Goal: Book appointment/travel/reservation

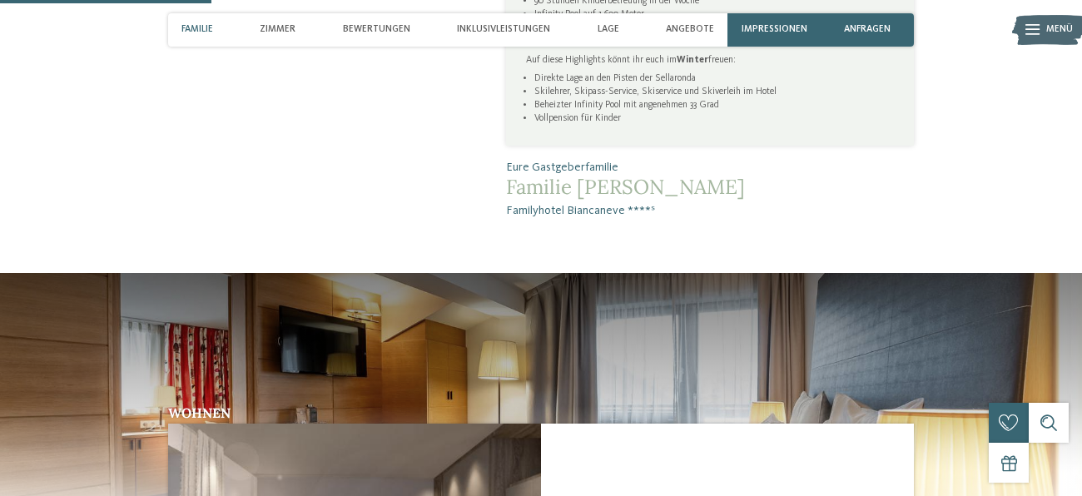
scroll to position [1008, 0]
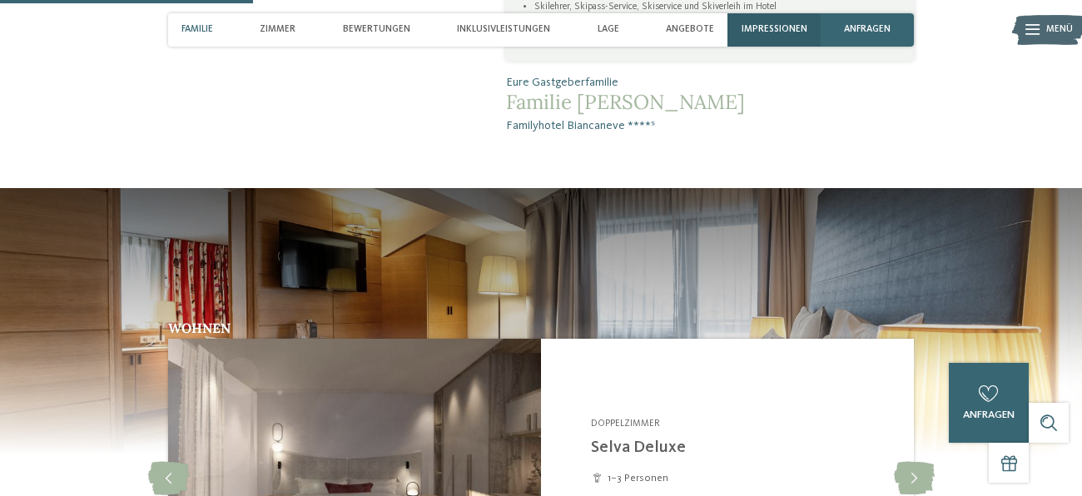
click at [793, 33] on span "Impressionen" at bounding box center [774, 29] width 66 height 11
click at [0, 0] on div "Familyhotel Biancaneve ****ˢ slide 1 of 6" at bounding box center [0, 0] width 0 height 0
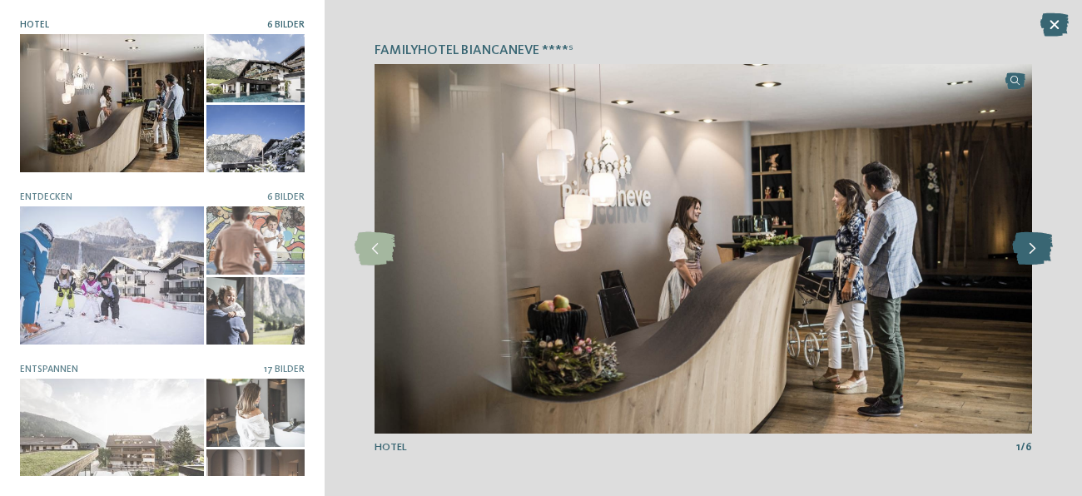
click at [1034, 252] on icon at bounding box center [1032, 248] width 41 height 33
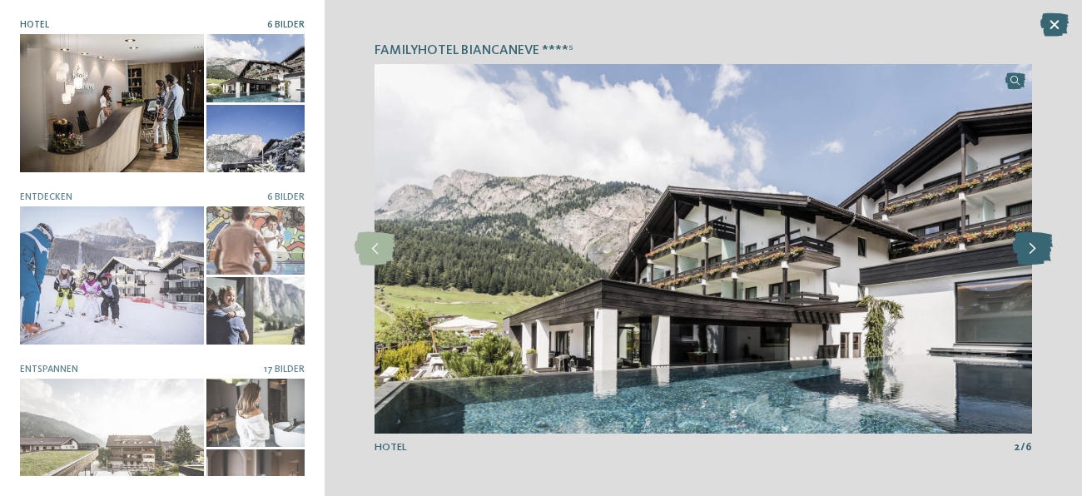
click at [1034, 255] on icon at bounding box center [1032, 248] width 41 height 33
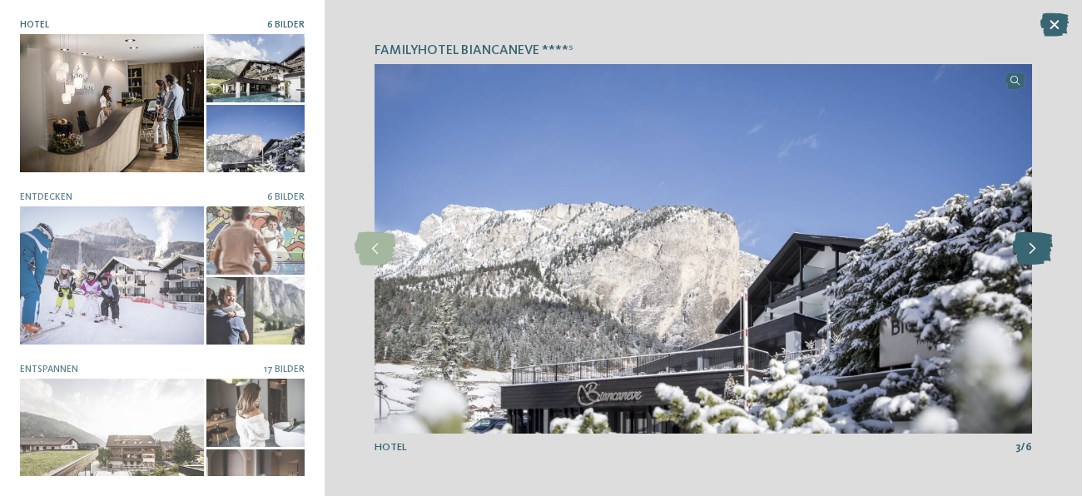
click at [1034, 255] on icon at bounding box center [1032, 248] width 41 height 33
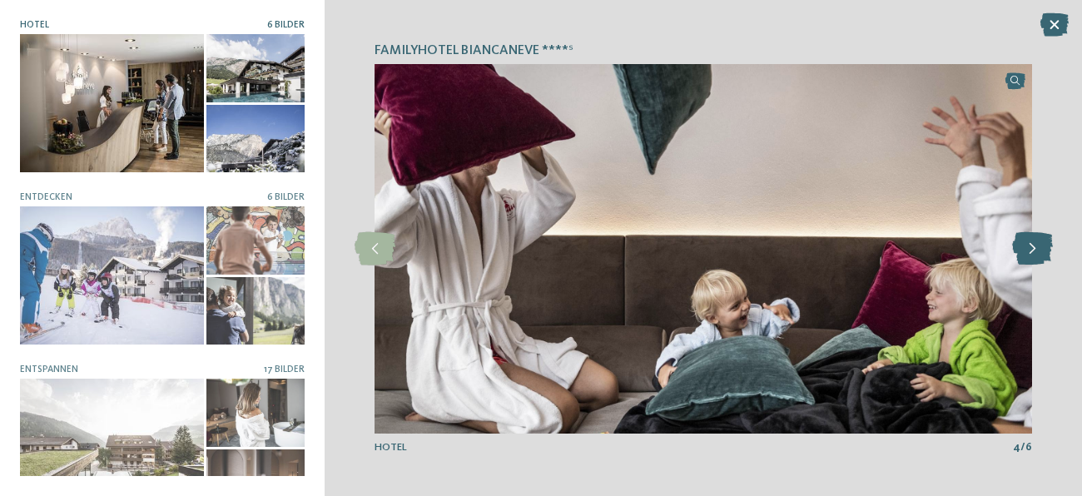
click at [1034, 255] on icon at bounding box center [1032, 248] width 41 height 33
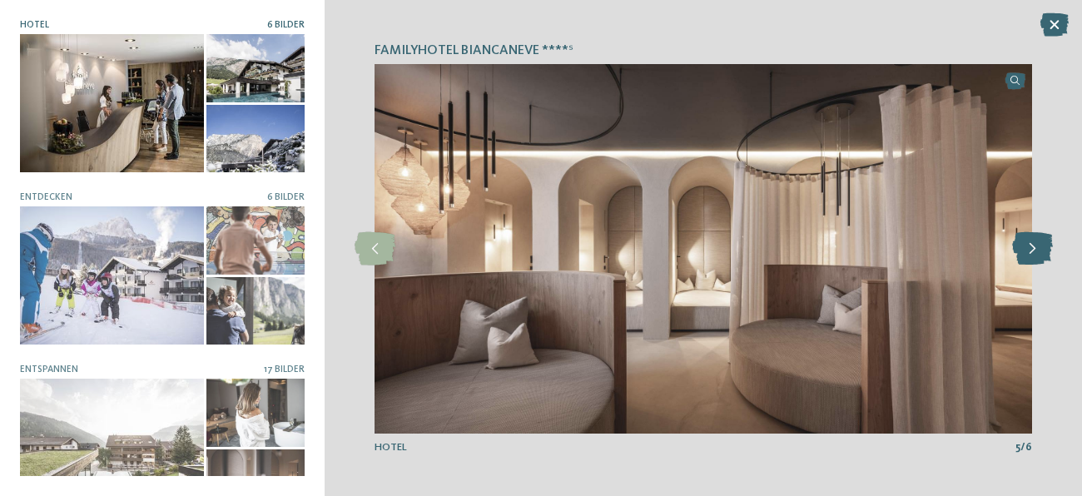
click at [1034, 255] on icon at bounding box center [1032, 248] width 41 height 33
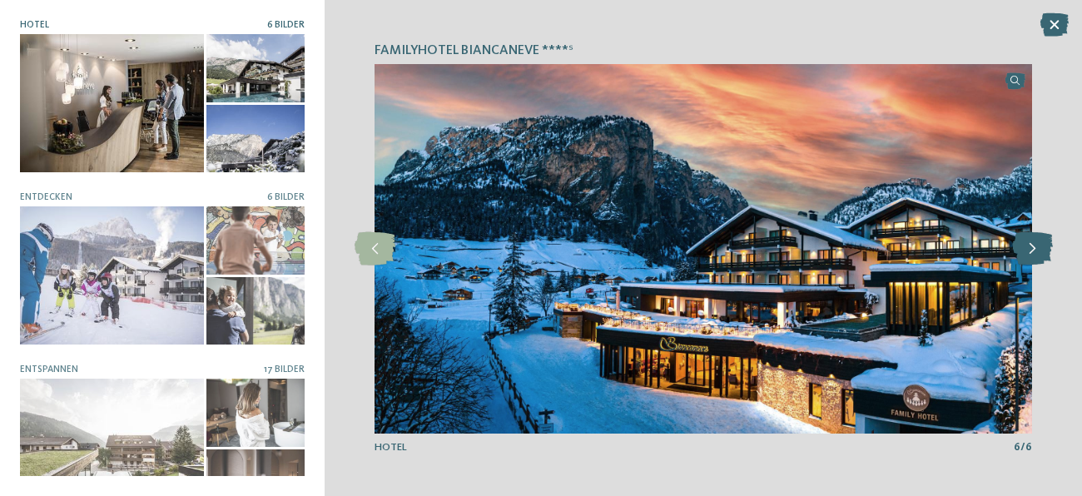
click at [1034, 255] on icon at bounding box center [1032, 248] width 41 height 33
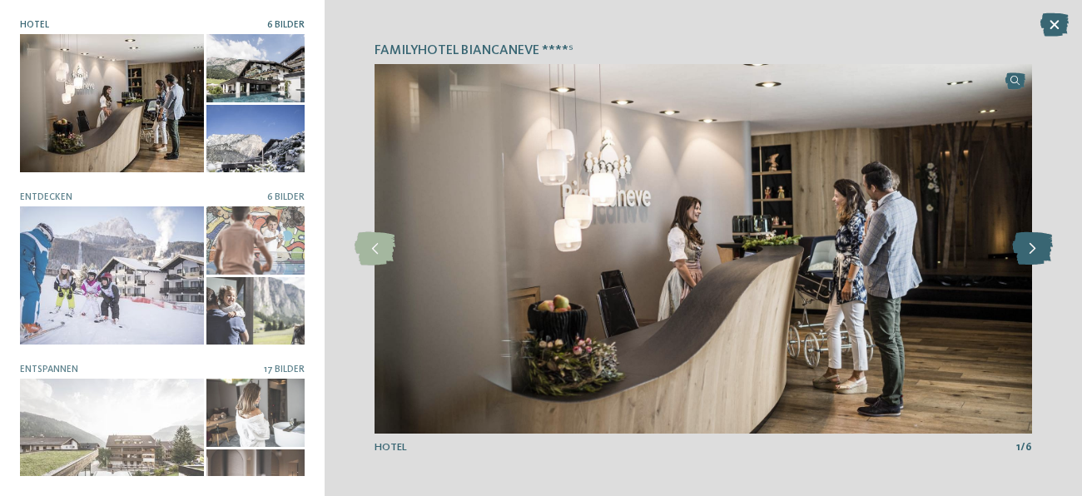
click at [1034, 255] on icon at bounding box center [1032, 248] width 41 height 33
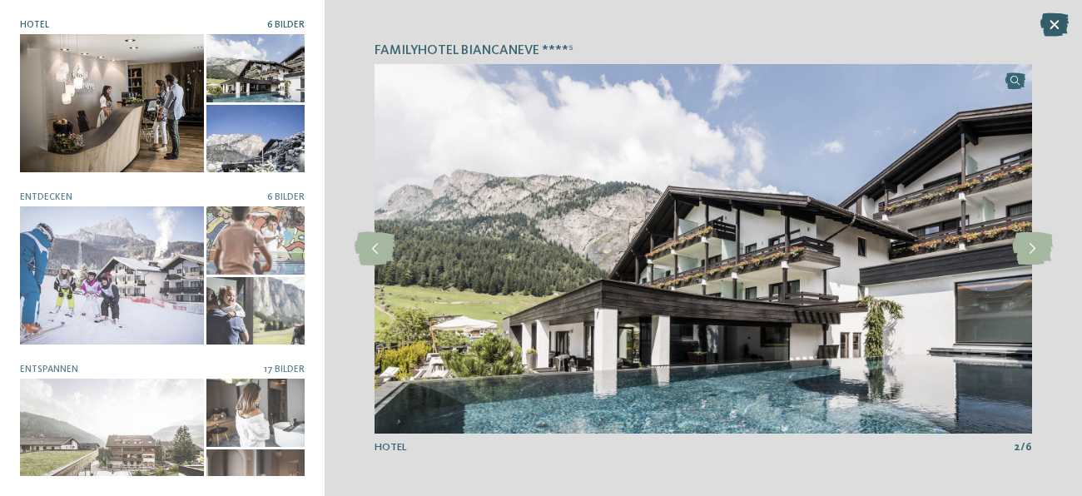
click at [1052, 21] on icon at bounding box center [1054, 24] width 28 height 23
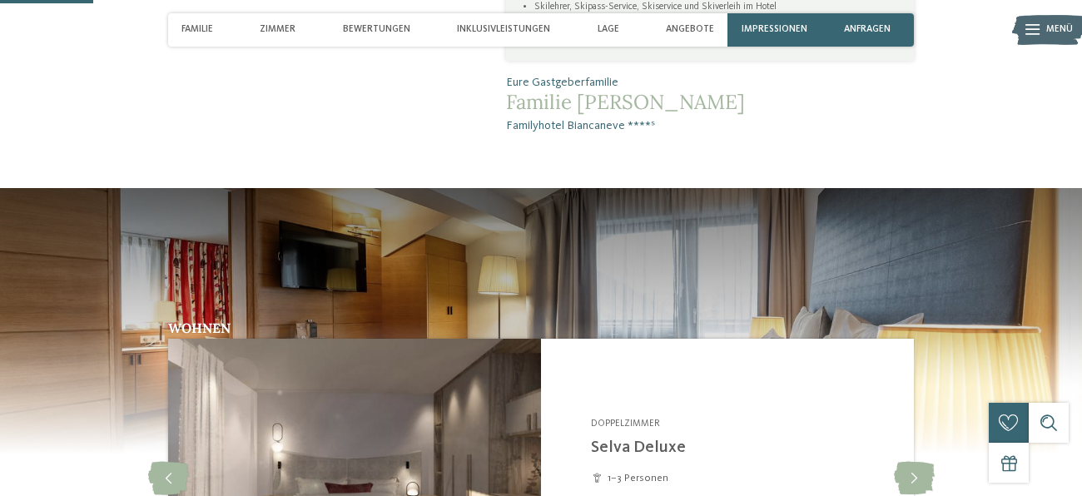
scroll to position [0, 0]
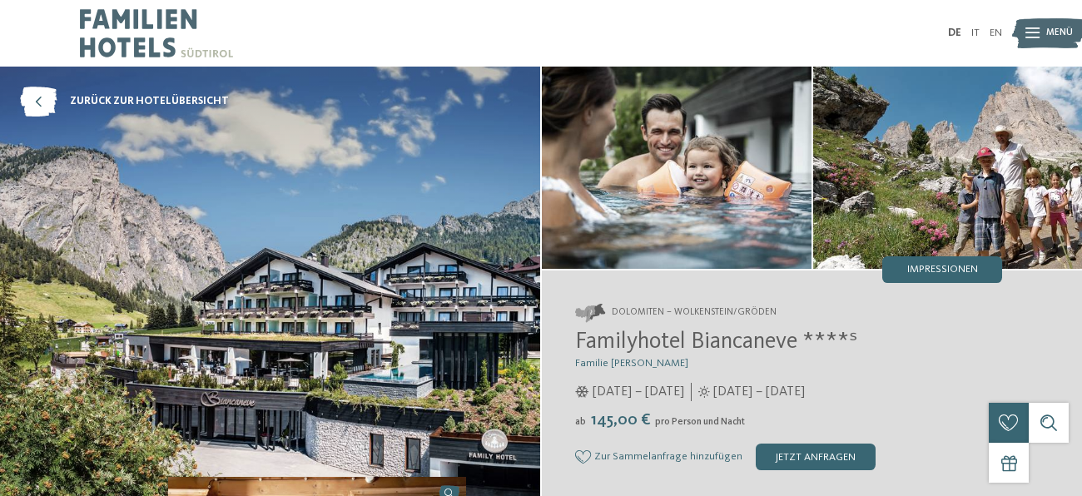
drag, startPoint x: 578, startPoint y: 336, endPoint x: 850, endPoint y: 319, distance: 272.6
click at [850, 319] on div "Dolomiten – Wolkenstein/Gröden Familyhotel Biancaneve ****ˢ Familie Riffeser 05…" at bounding box center [812, 387] width 540 height 234
drag, startPoint x: 802, startPoint y: 333, endPoint x: 574, endPoint y: 344, distance: 228.2
click at [575, 344] on span "Familyhotel Biancaneve ****ˢ" at bounding box center [716, 341] width 282 height 23
copy span "Familyhotel Biancaneve"
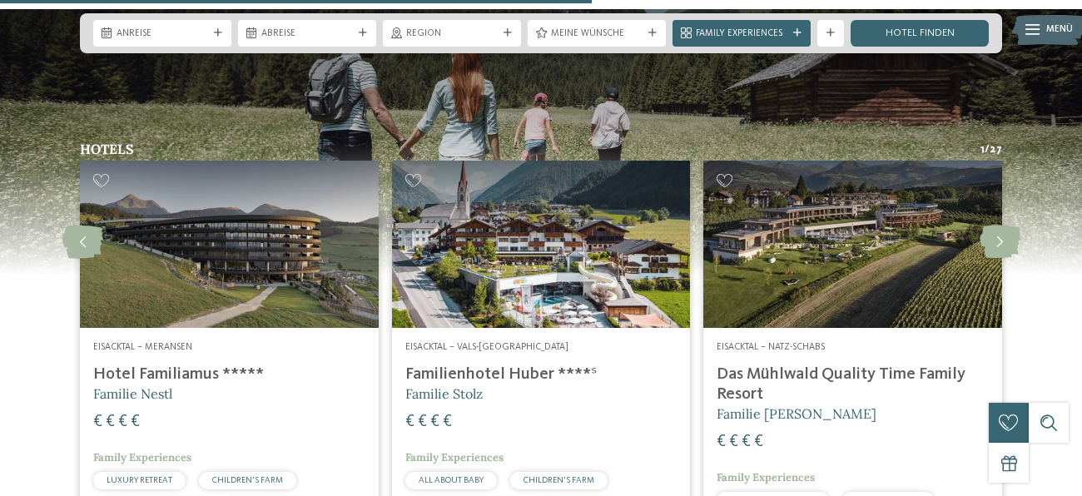
scroll to position [3327, 0]
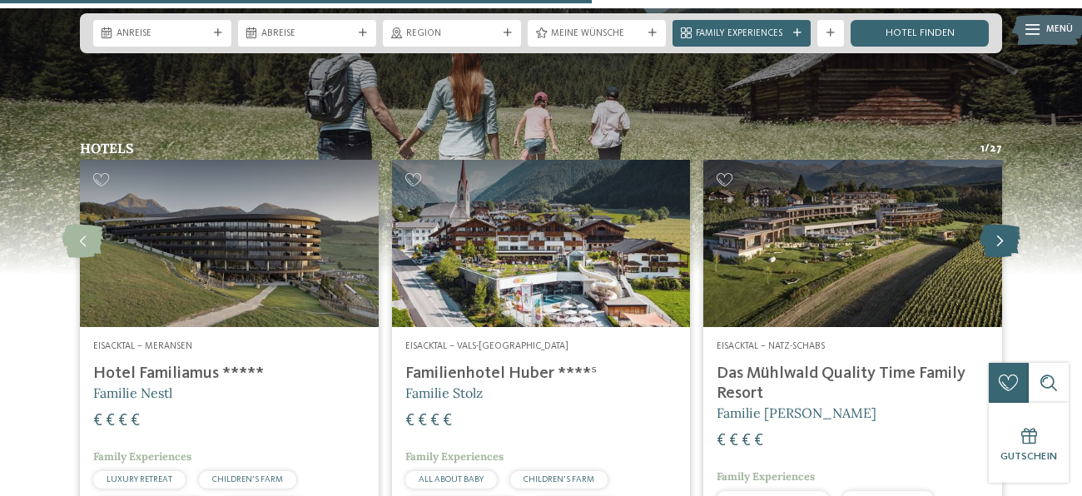
click at [1003, 225] on icon at bounding box center [999, 241] width 41 height 33
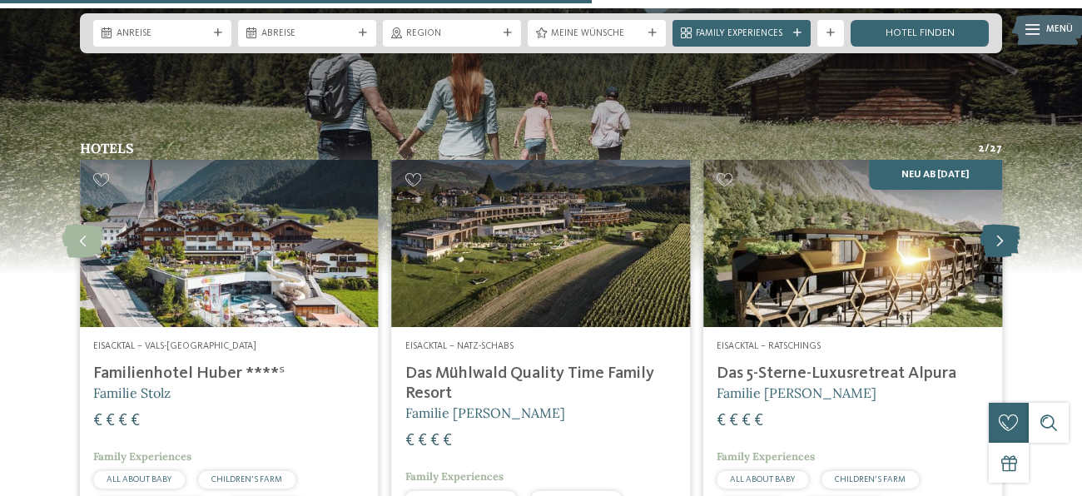
click at [1003, 225] on icon at bounding box center [999, 241] width 41 height 33
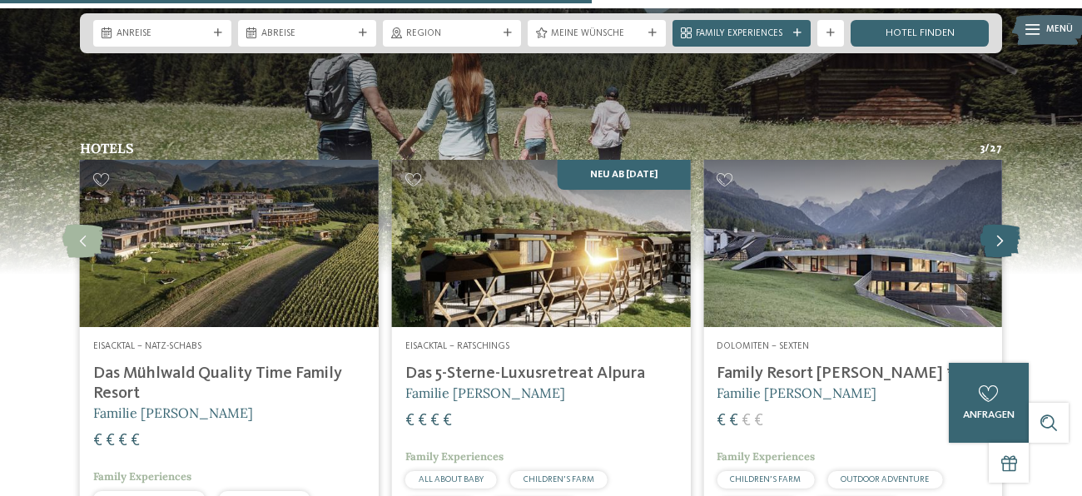
click at [1003, 225] on icon at bounding box center [999, 241] width 41 height 33
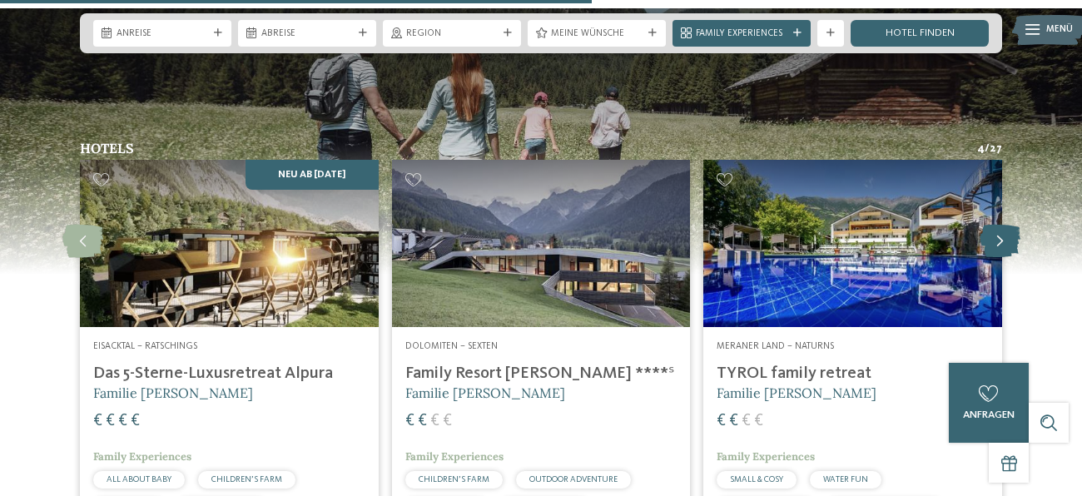
click at [1003, 225] on icon at bounding box center [999, 241] width 41 height 33
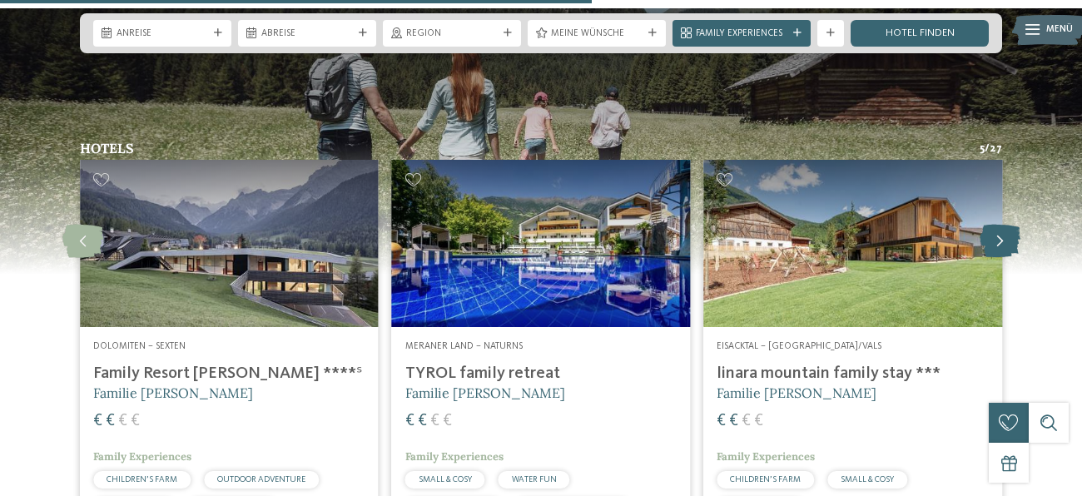
click at [1003, 225] on icon at bounding box center [999, 241] width 41 height 33
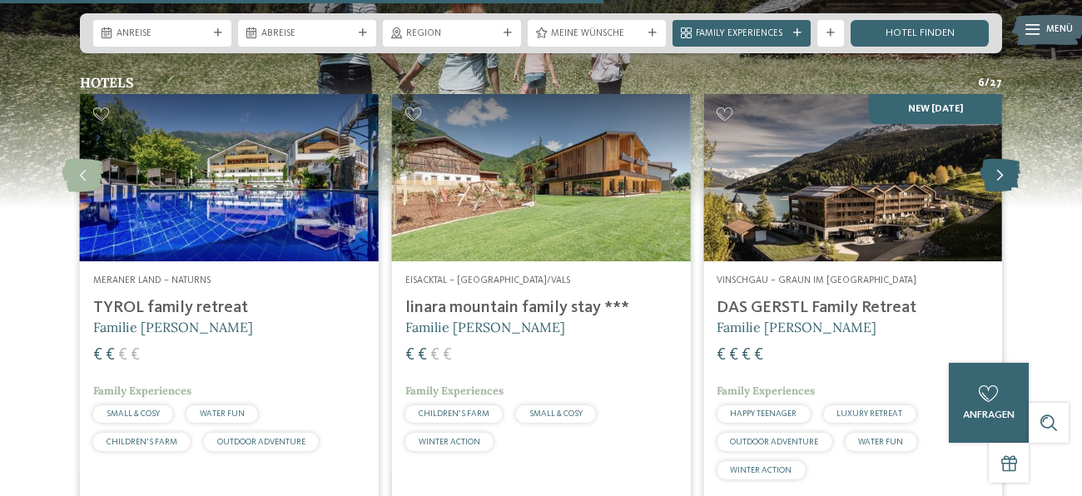
scroll to position [3394, 0]
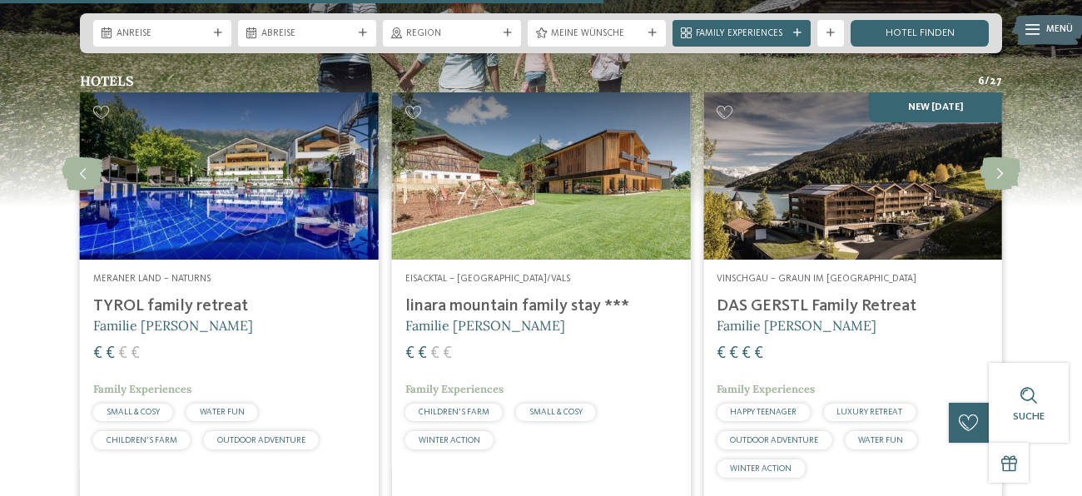
click at [899, 296] on h4 "DAS GERSTL Family Retreat" at bounding box center [852, 306] width 272 height 20
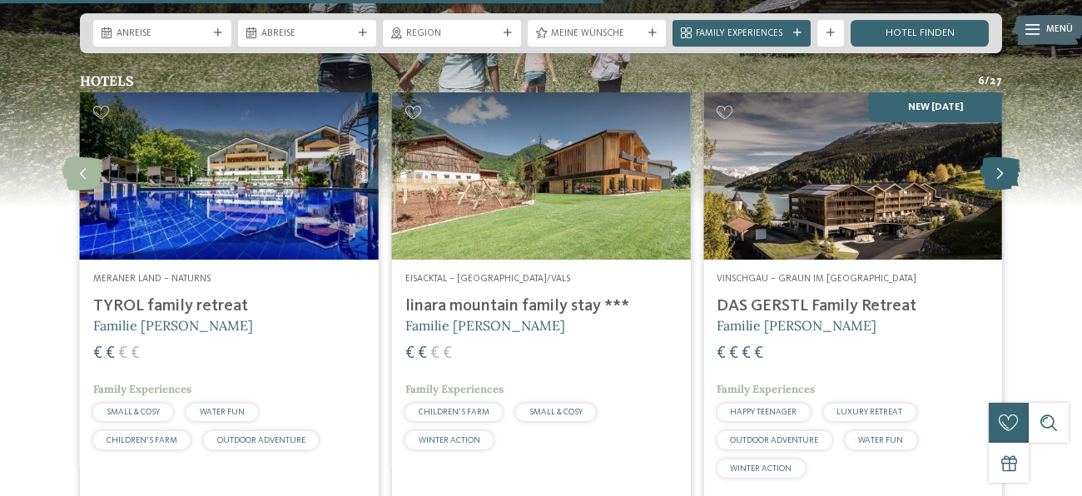
click at [998, 157] on icon at bounding box center [999, 173] width 41 height 33
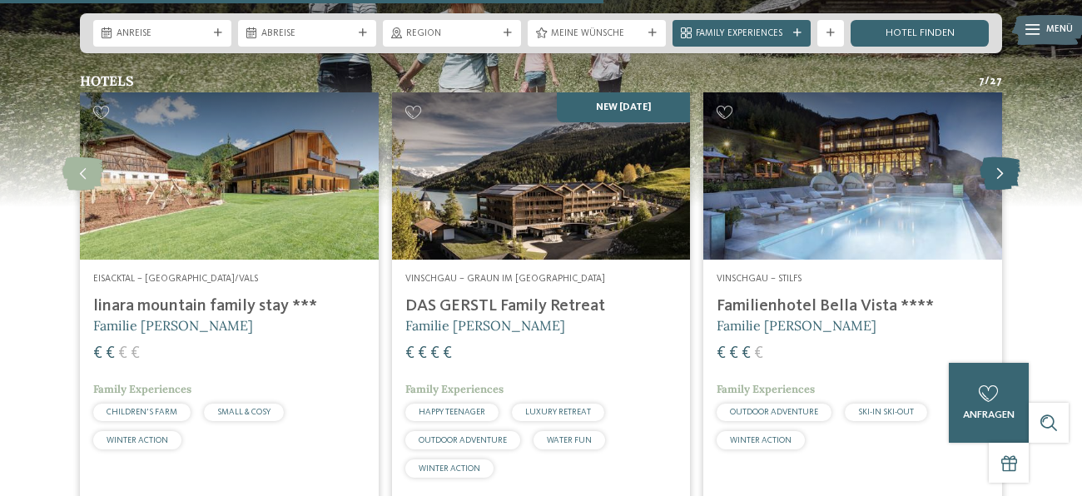
click at [998, 157] on icon at bounding box center [999, 173] width 41 height 33
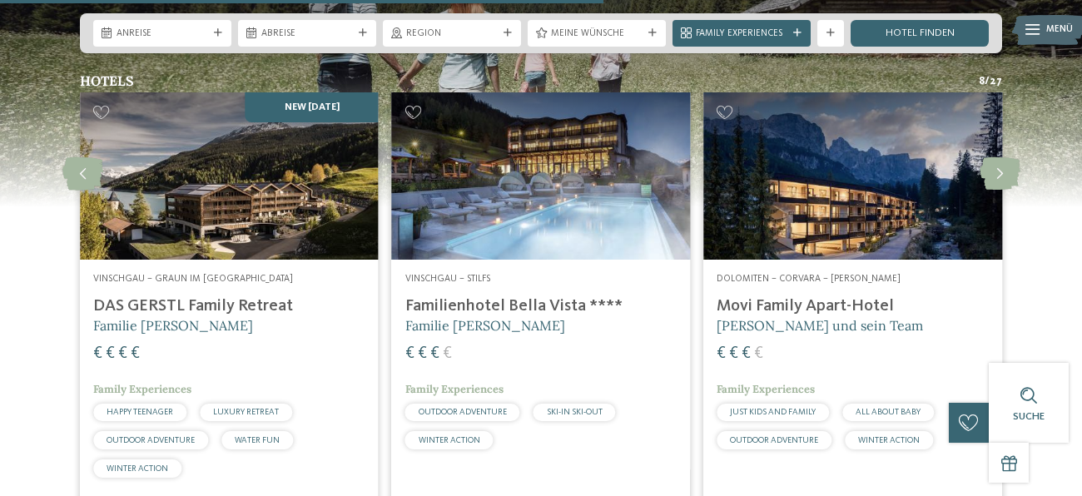
click at [834, 156] on img at bounding box center [852, 176] width 299 height 168
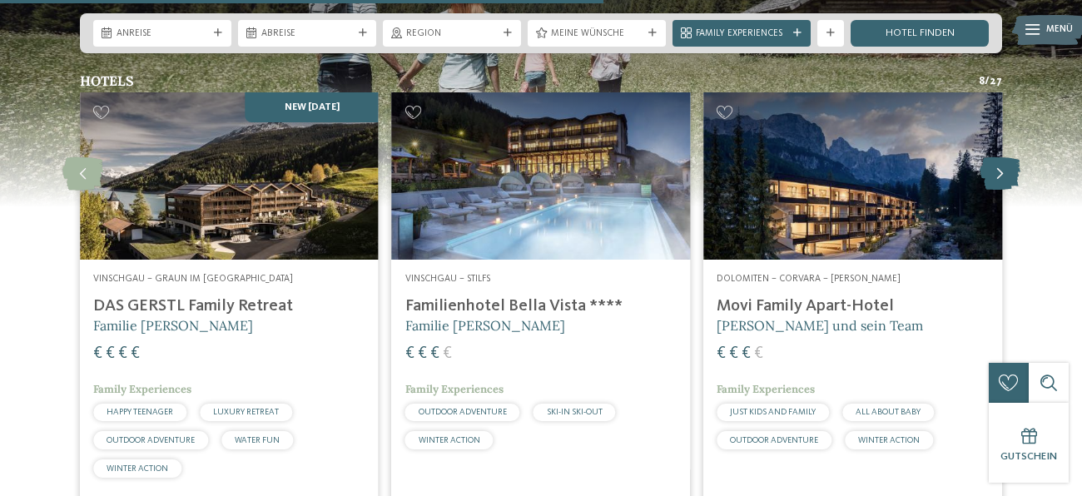
click at [996, 157] on icon at bounding box center [999, 173] width 41 height 33
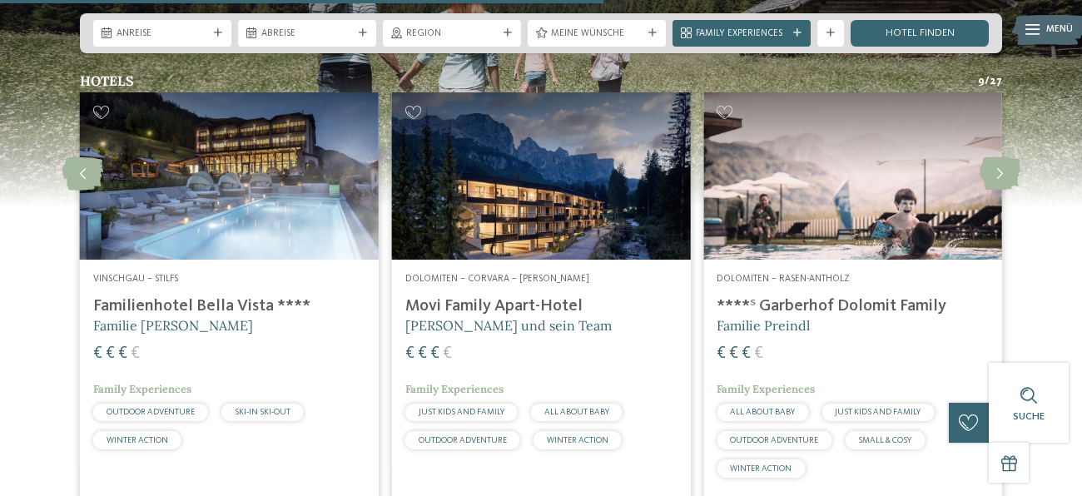
click at [889, 273] on address "Dolomiten – Rasen-Antholz" at bounding box center [852, 279] width 272 height 13
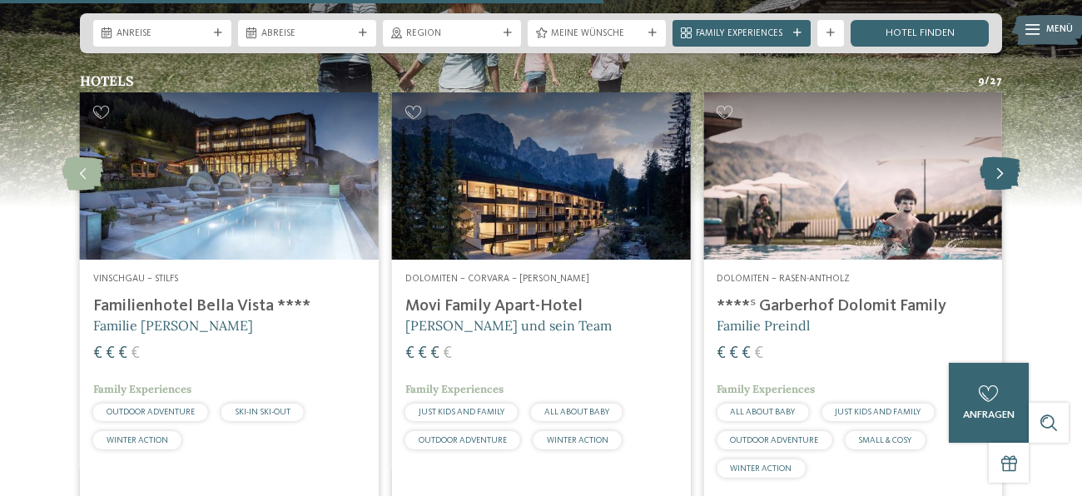
click at [994, 157] on icon at bounding box center [999, 173] width 41 height 33
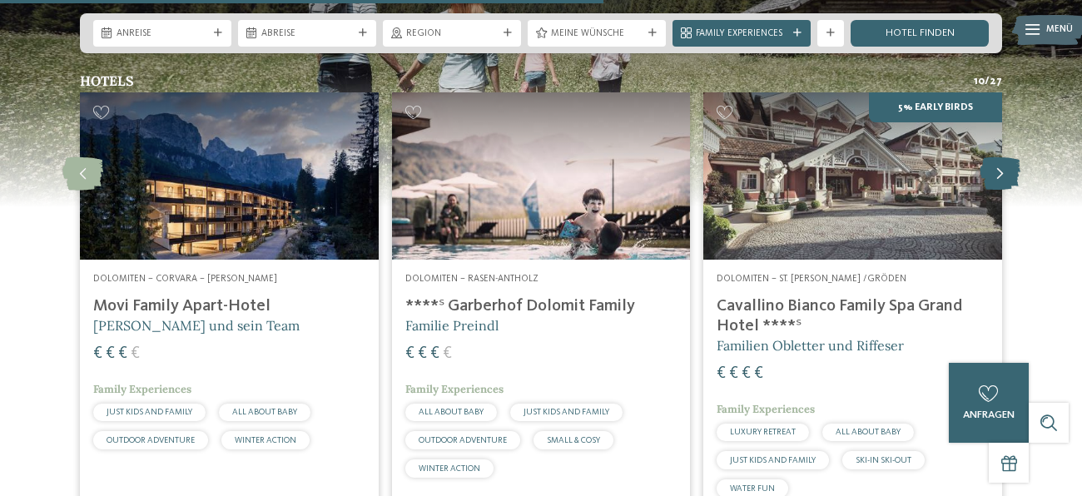
click at [994, 157] on icon at bounding box center [999, 173] width 41 height 33
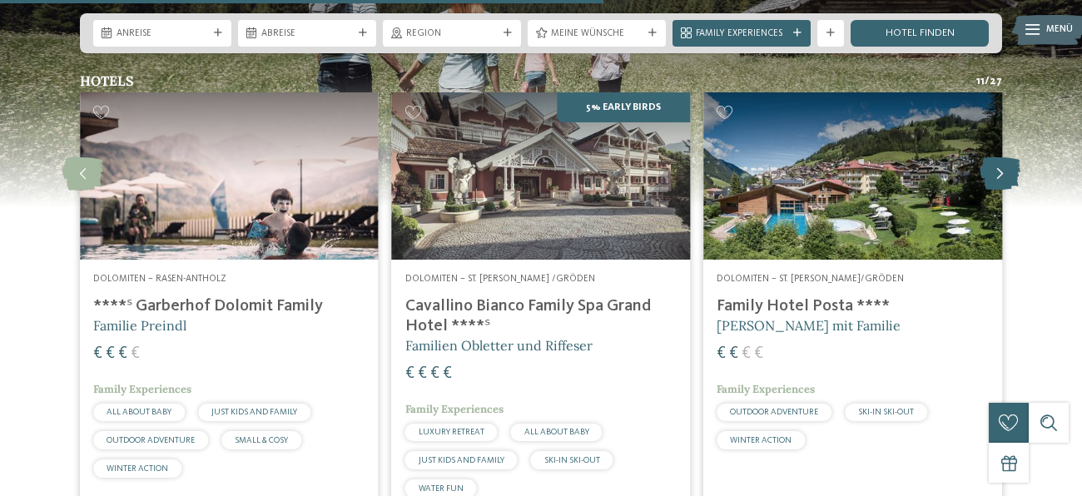
click at [994, 157] on icon at bounding box center [999, 173] width 41 height 33
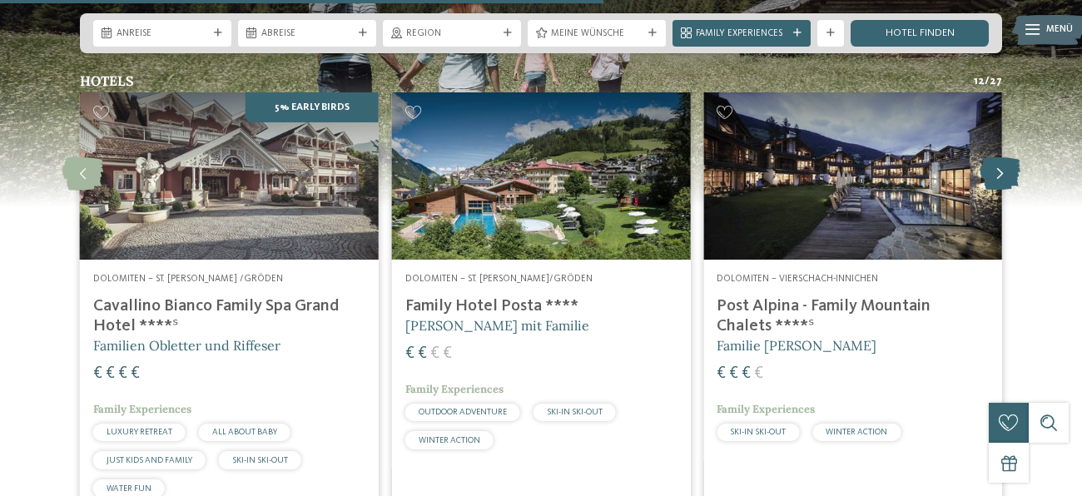
click at [994, 157] on icon at bounding box center [999, 173] width 41 height 33
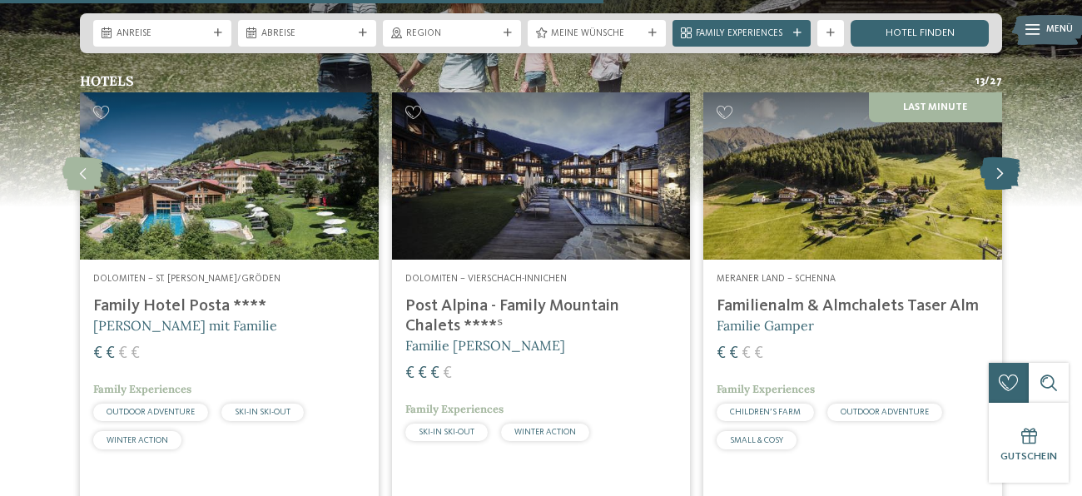
click at [994, 157] on icon at bounding box center [999, 173] width 41 height 33
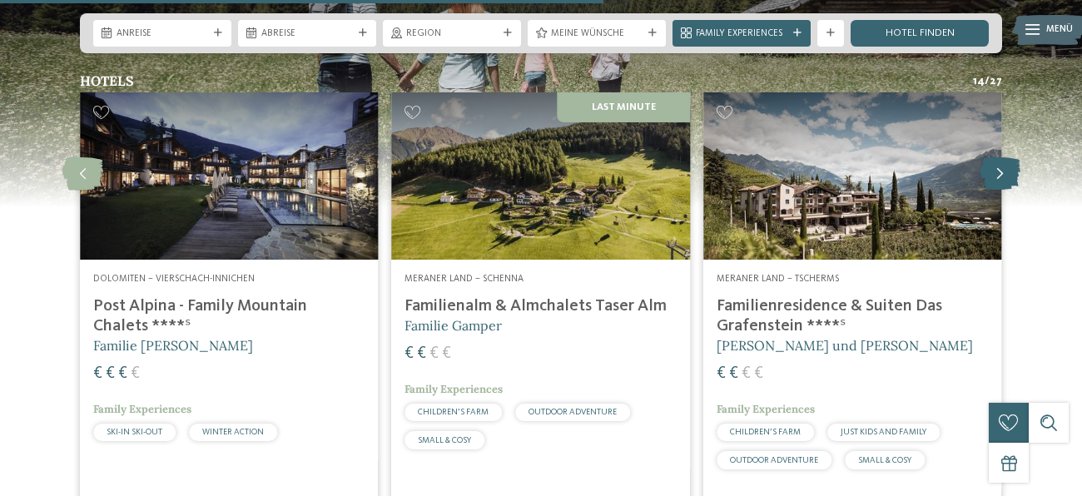
click at [994, 157] on icon at bounding box center [999, 173] width 41 height 33
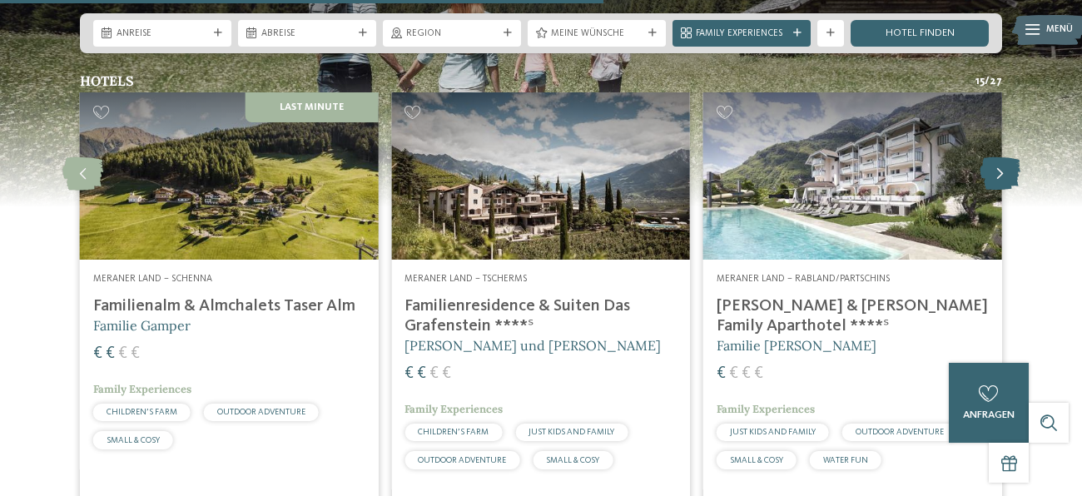
click at [994, 157] on icon at bounding box center [999, 173] width 41 height 33
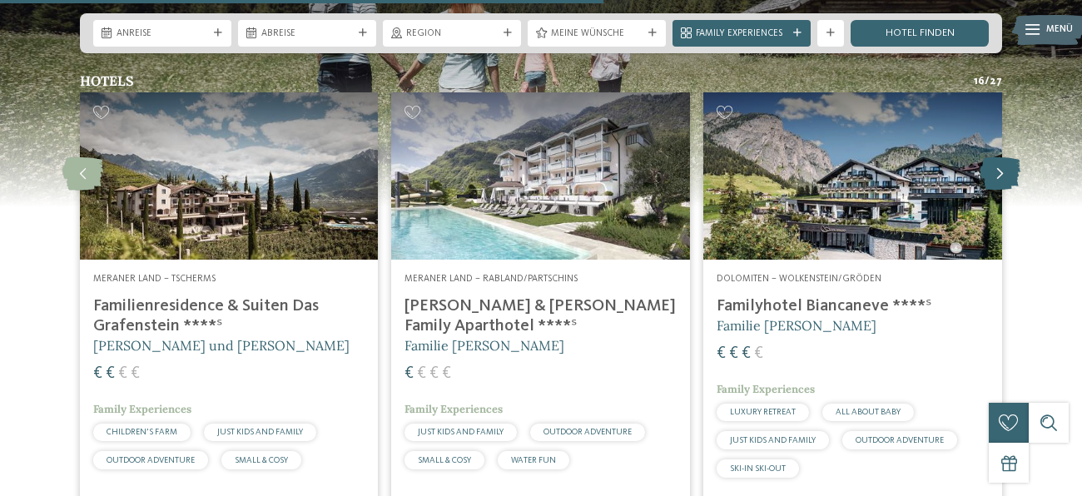
click at [994, 157] on icon at bounding box center [999, 173] width 41 height 33
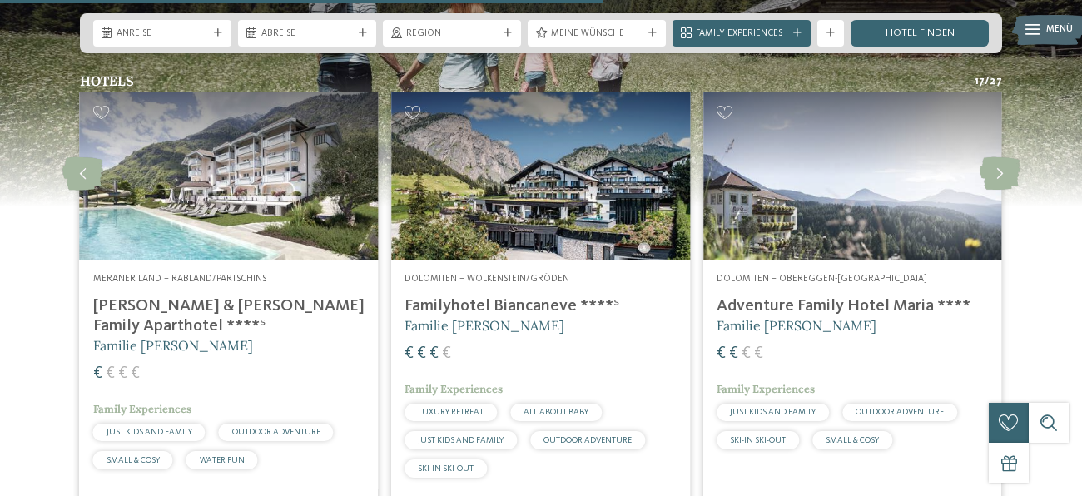
click at [811, 153] on img at bounding box center [852, 176] width 299 height 168
click at [1011, 157] on icon at bounding box center [999, 173] width 41 height 33
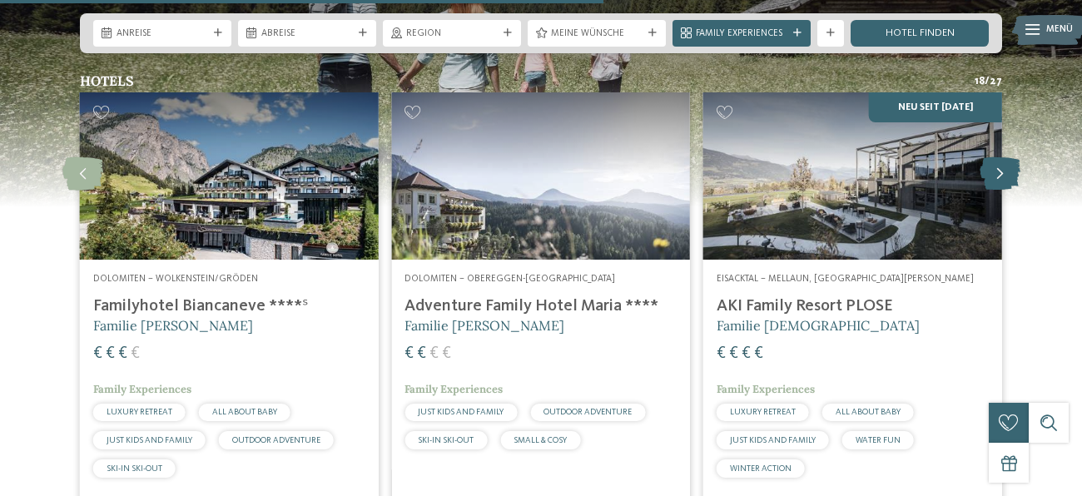
click at [1011, 157] on icon at bounding box center [999, 173] width 41 height 33
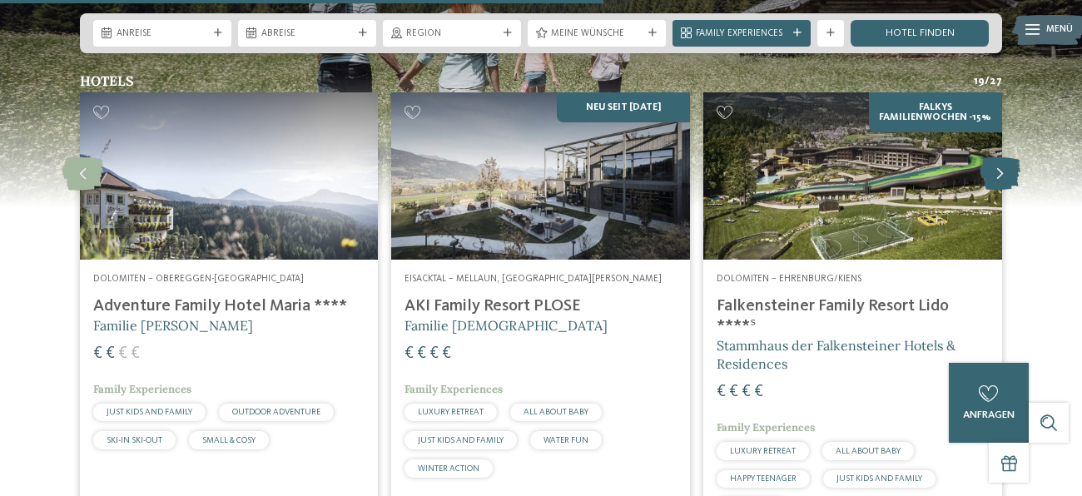
click at [1011, 157] on icon at bounding box center [999, 173] width 41 height 33
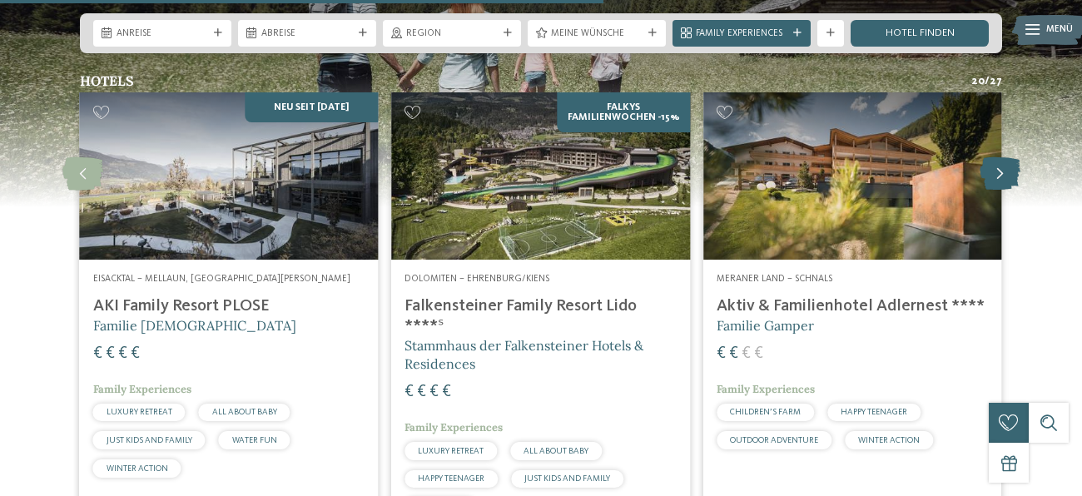
click at [1011, 157] on icon at bounding box center [999, 173] width 41 height 33
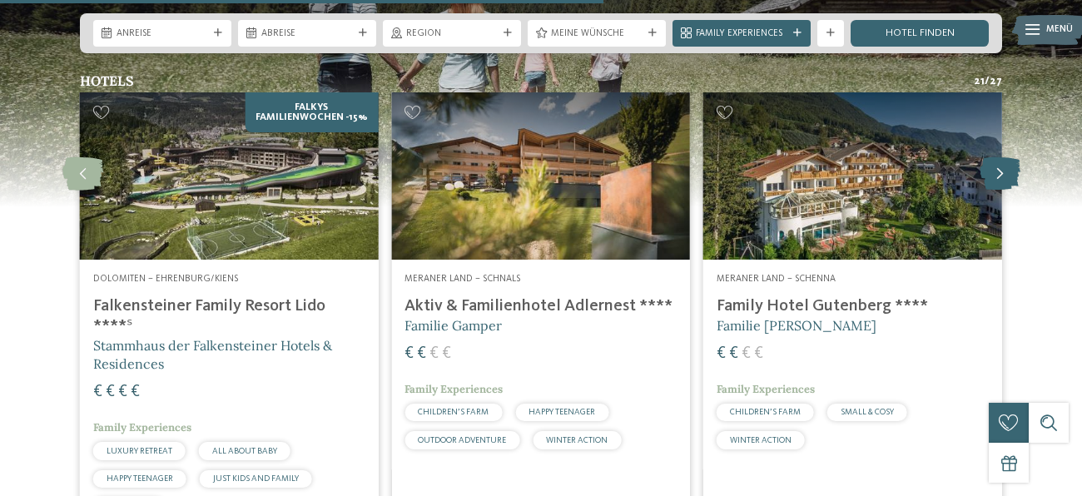
click at [1011, 157] on icon at bounding box center [999, 173] width 41 height 33
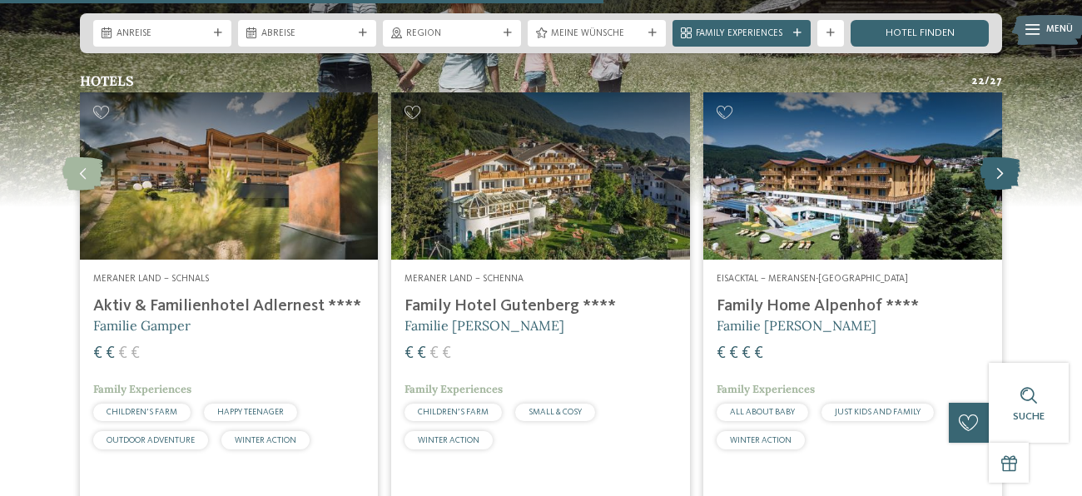
click at [1011, 157] on icon at bounding box center [999, 173] width 41 height 33
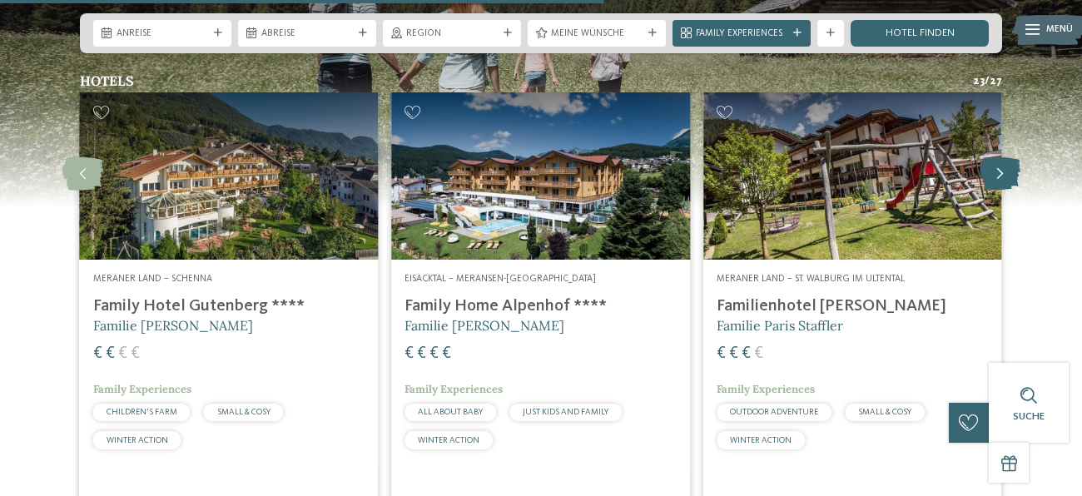
click at [1005, 157] on icon at bounding box center [999, 173] width 41 height 33
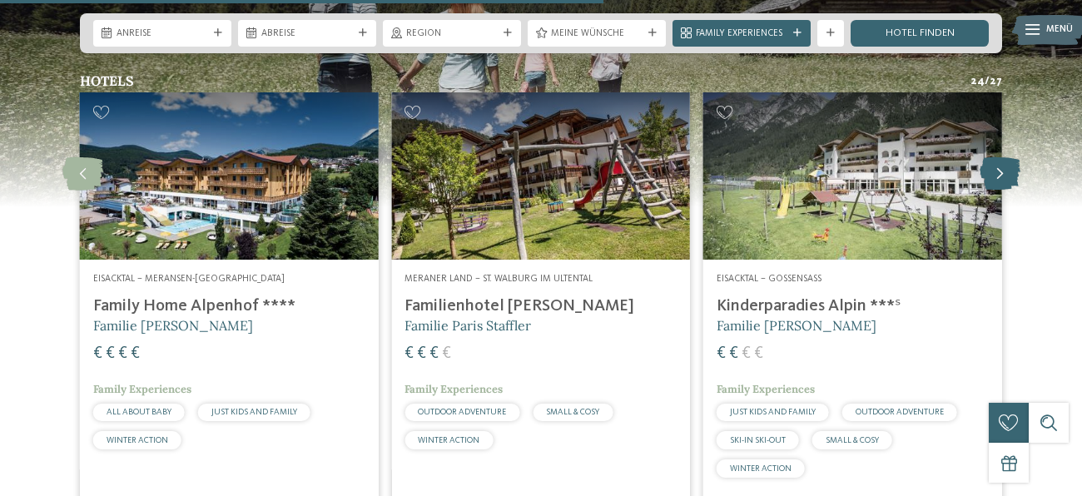
click at [1005, 157] on icon at bounding box center [999, 173] width 41 height 33
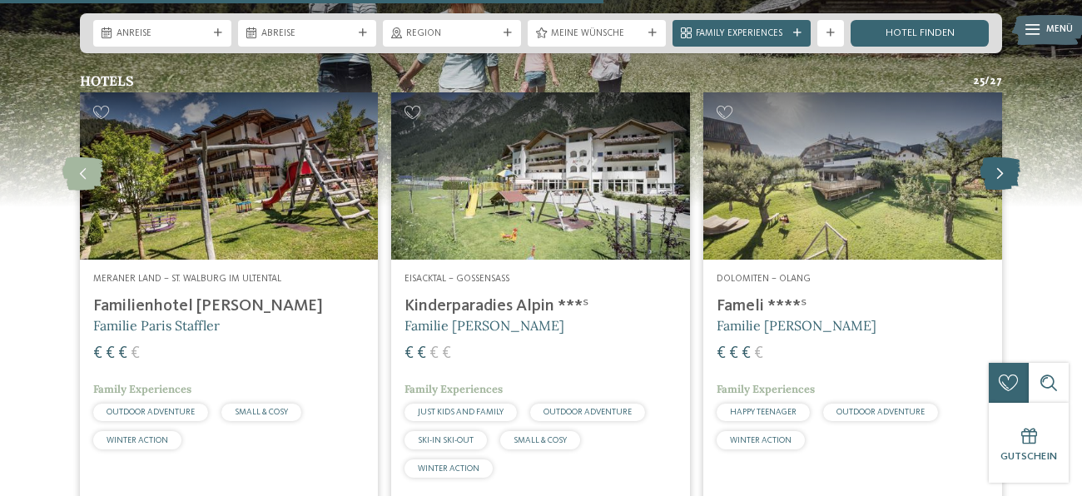
click at [1005, 157] on icon at bounding box center [999, 173] width 41 height 33
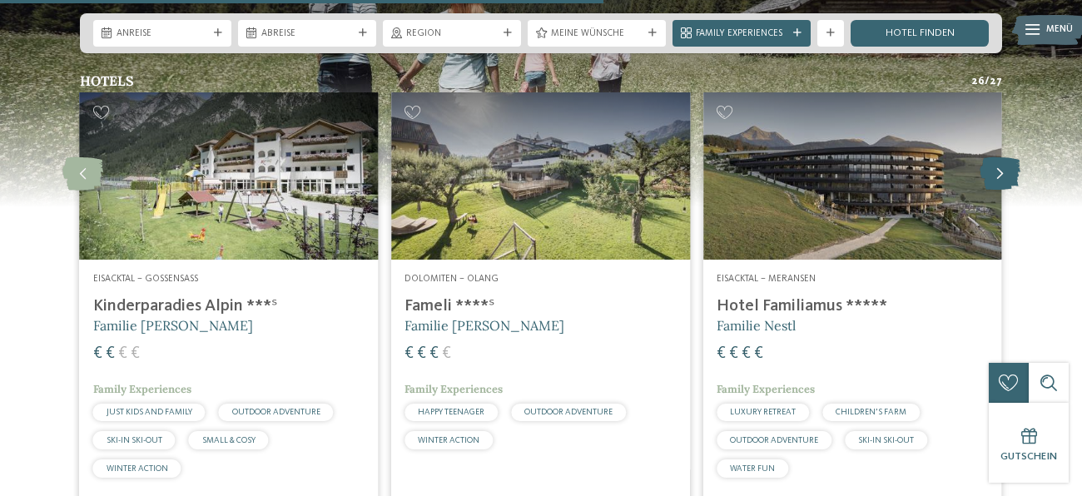
click at [1005, 157] on icon at bounding box center [999, 173] width 41 height 33
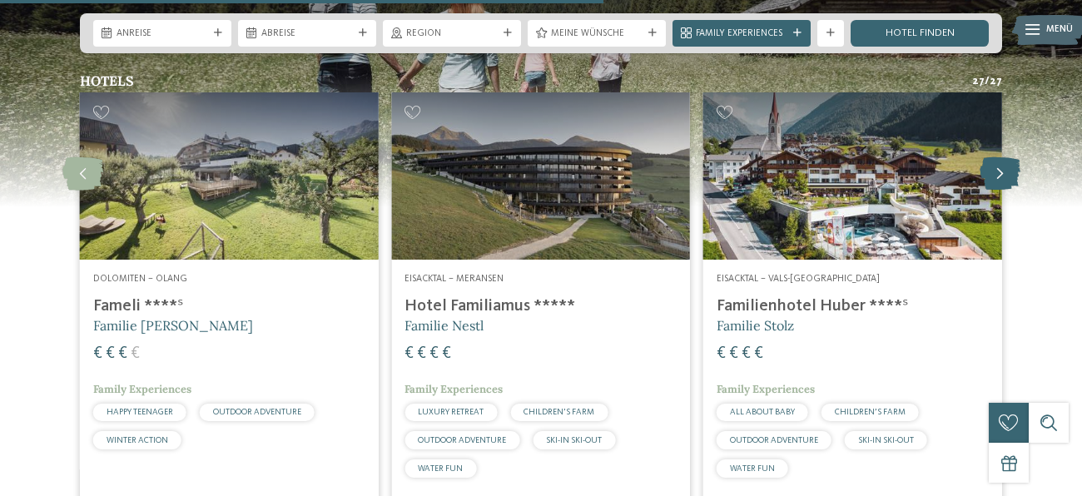
click at [1005, 157] on icon at bounding box center [999, 173] width 41 height 33
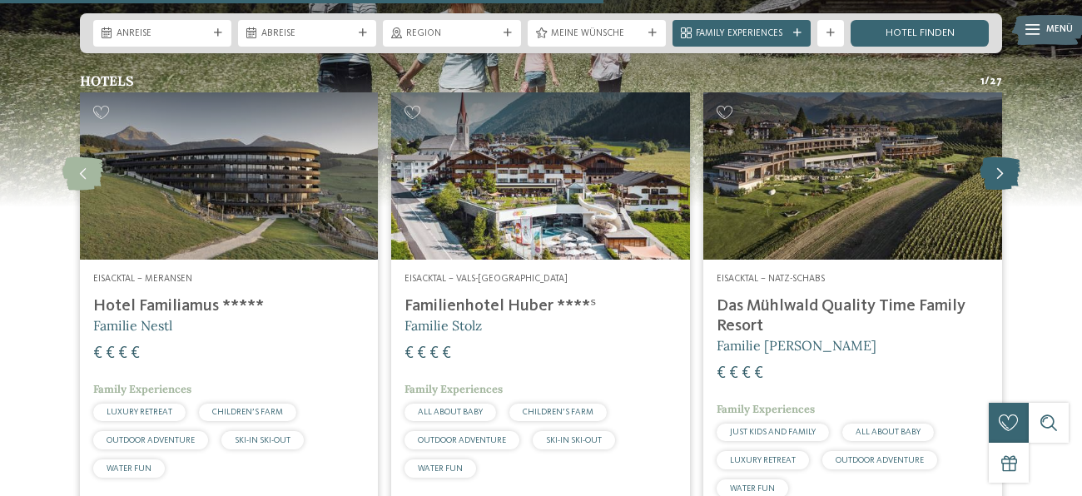
click at [1005, 157] on icon at bounding box center [999, 173] width 41 height 33
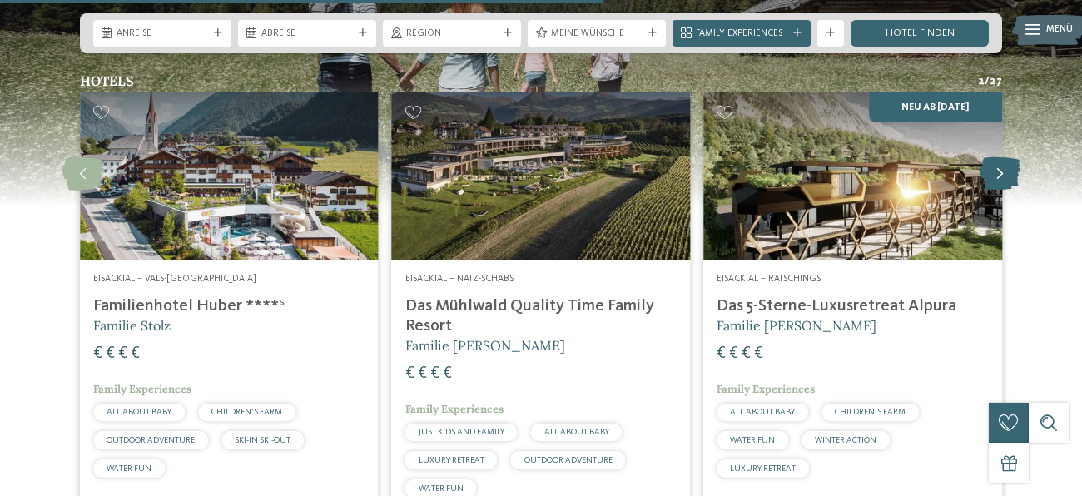
click at [1005, 157] on icon at bounding box center [999, 173] width 41 height 33
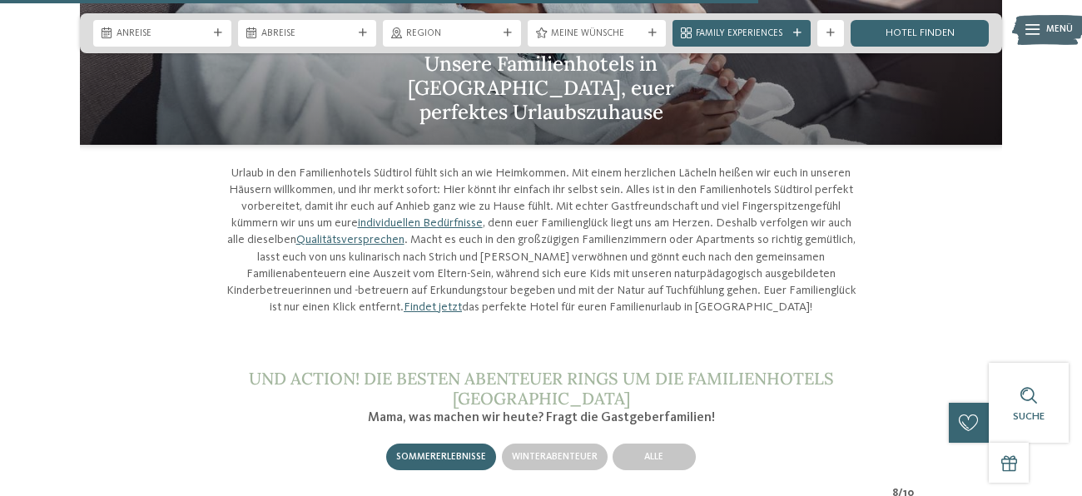
scroll to position [4261, 0]
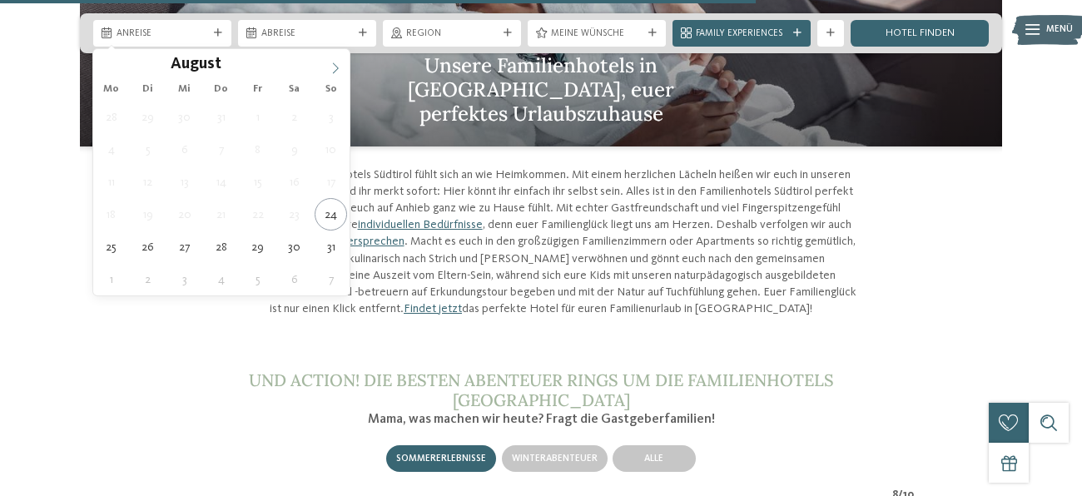
click at [338, 67] on icon at bounding box center [335, 68] width 12 height 12
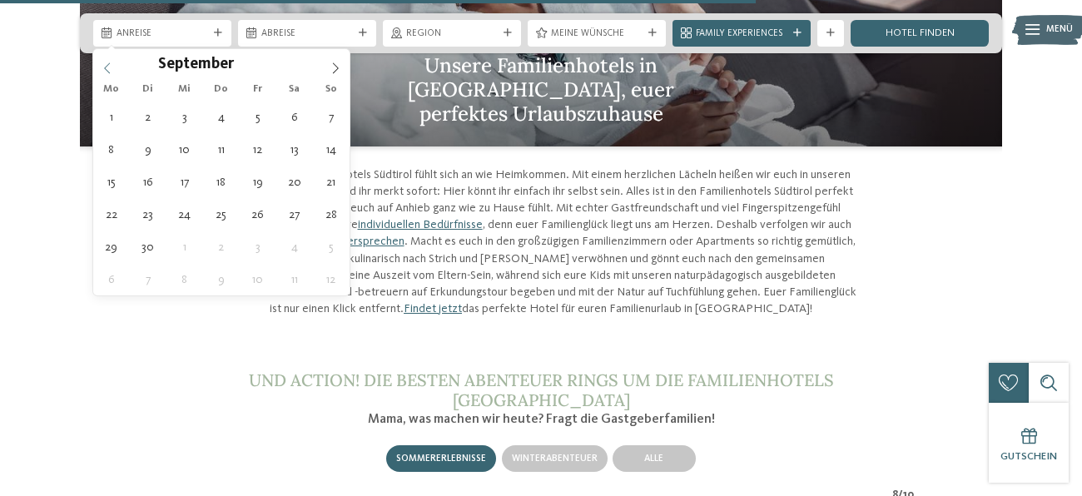
click at [107, 72] on div "September ****" at bounding box center [221, 63] width 256 height 28
type div "28.08.2025"
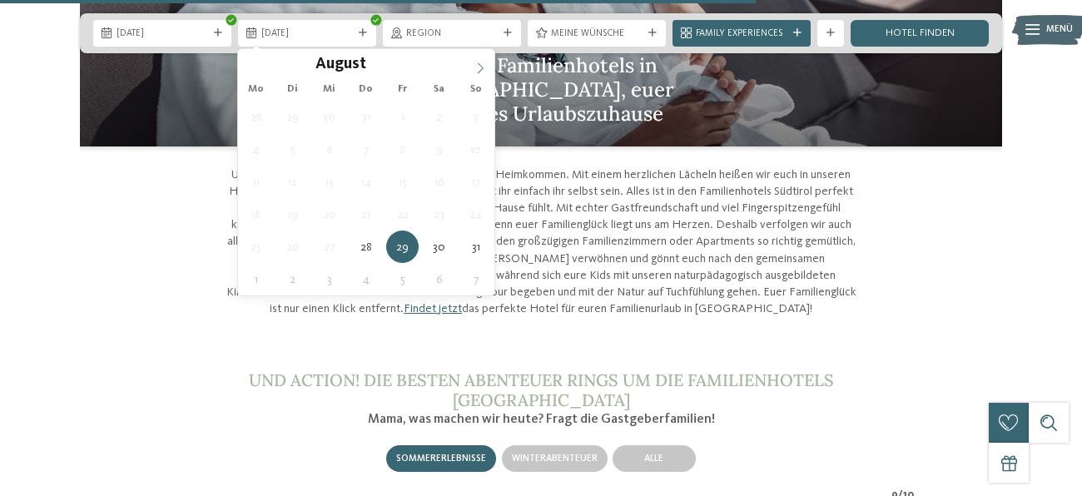
click at [484, 72] on icon at bounding box center [480, 68] width 12 height 12
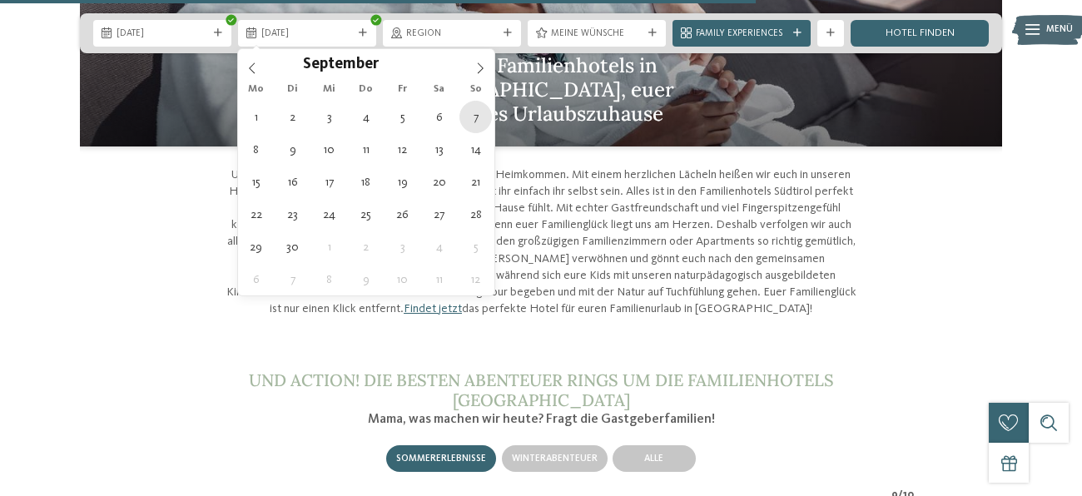
type div "07.09.2025"
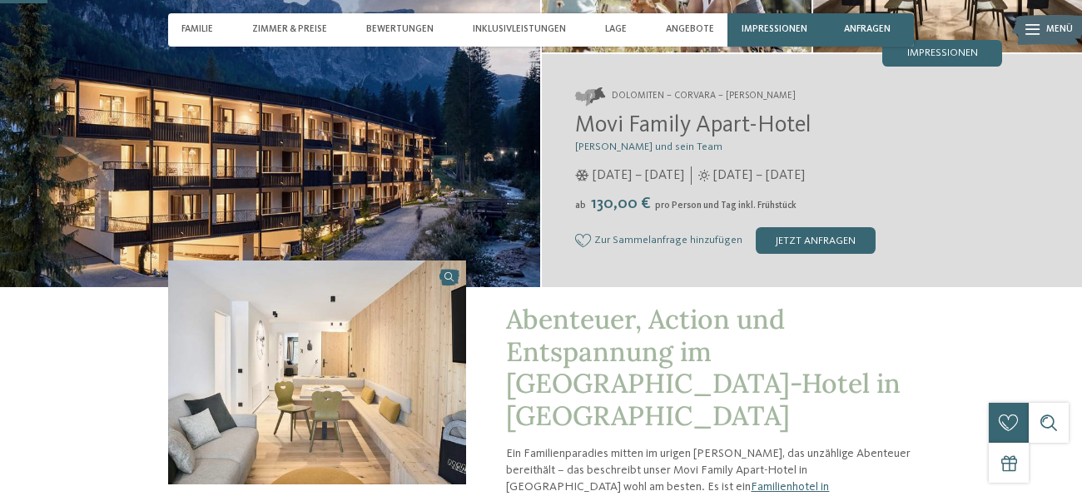
click at [592, 181] on span "05.12.2024 – 06.04.2025" at bounding box center [638, 175] width 92 height 18
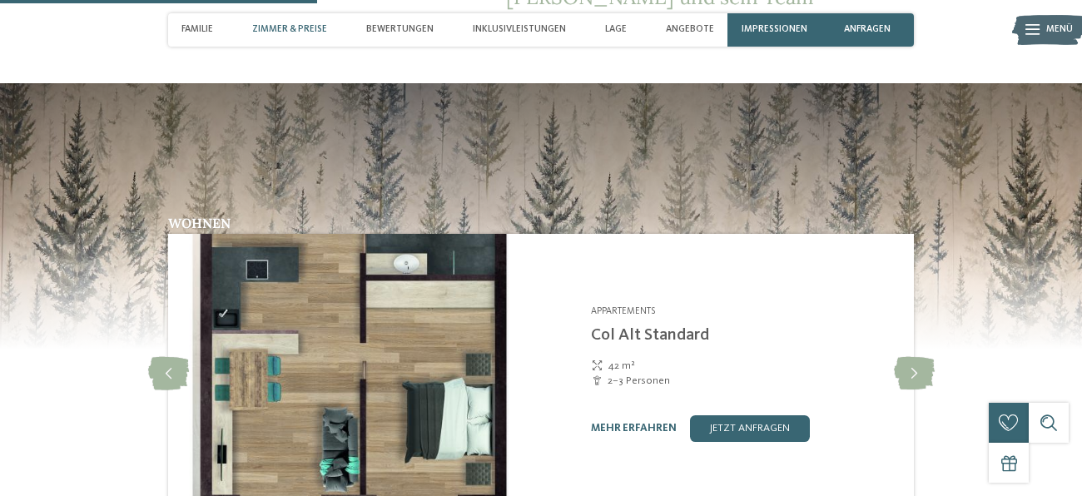
scroll to position [1459, 0]
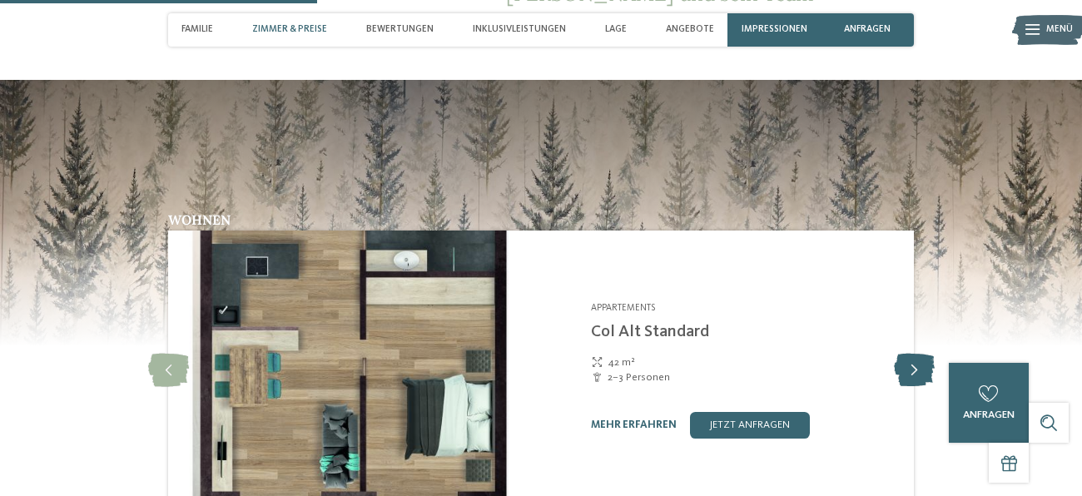
click at [914, 354] on icon at bounding box center [914, 370] width 41 height 33
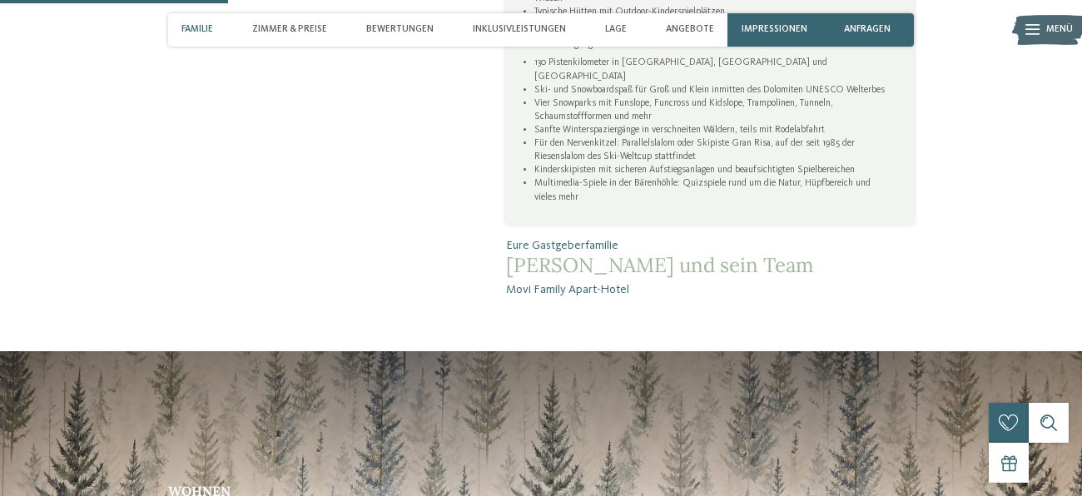
scroll to position [1048, 0]
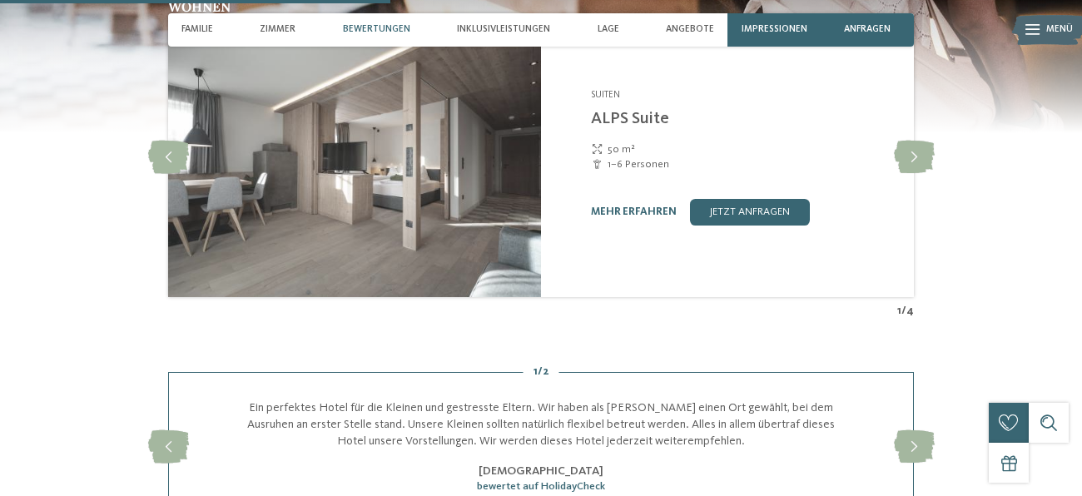
scroll to position [2059, 0]
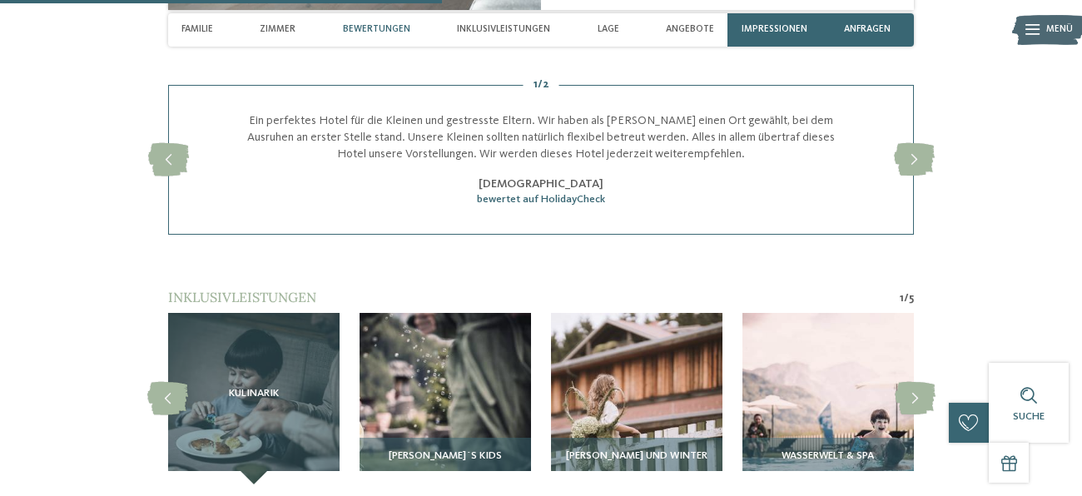
click at [889, 233] on div "zurück zur Hotelübersicht Familie Preindl ab" at bounding box center [541, 439] width 1082 height 5411
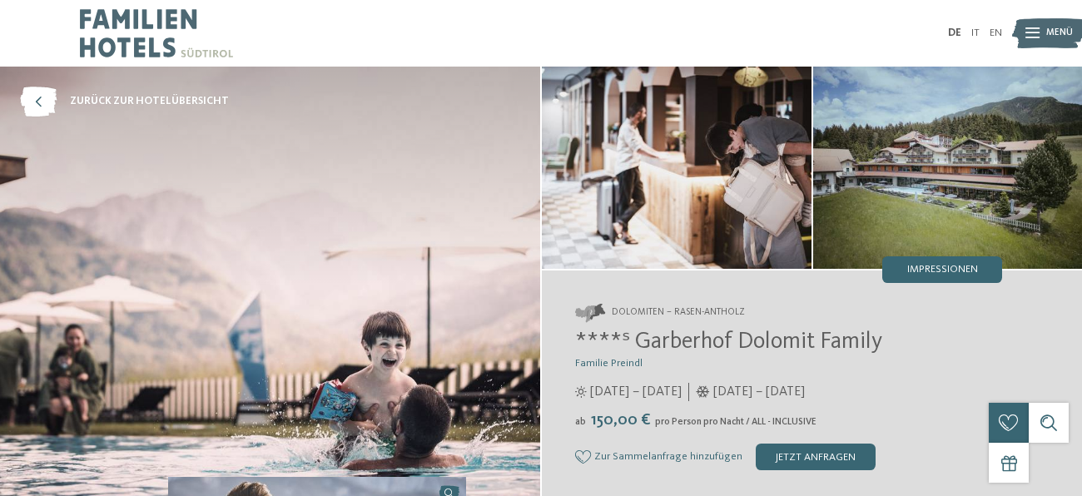
scroll to position [2, 0]
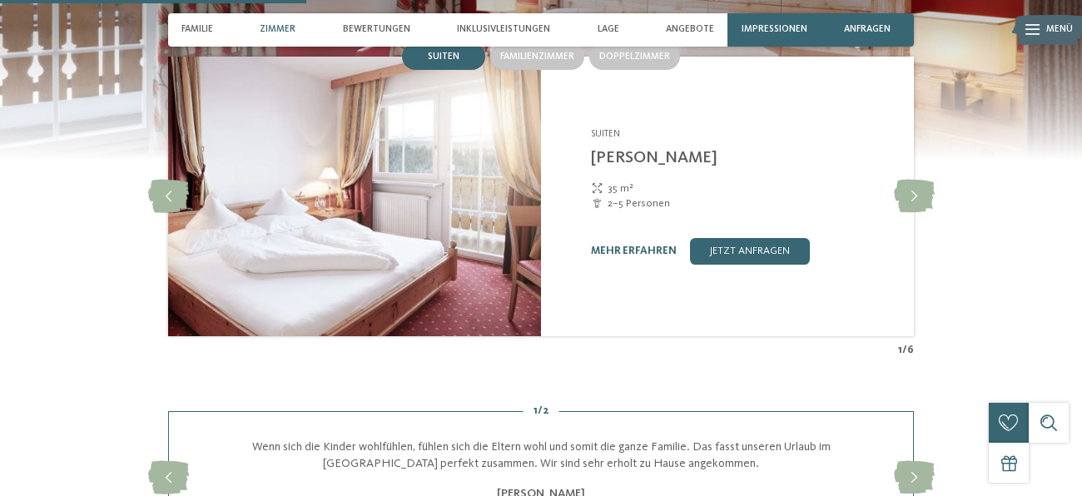
click at [683, 238] on div "mehr erfahren jetzt anfragen" at bounding box center [744, 251] width 306 height 27
